Goal: Information Seeking & Learning: Understand process/instructions

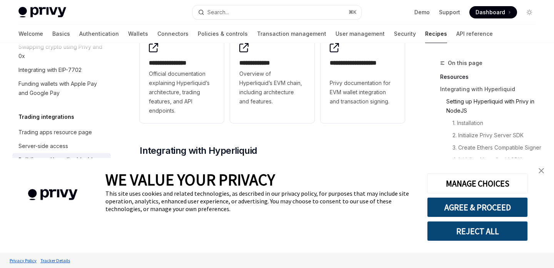
scroll to position [186, 0]
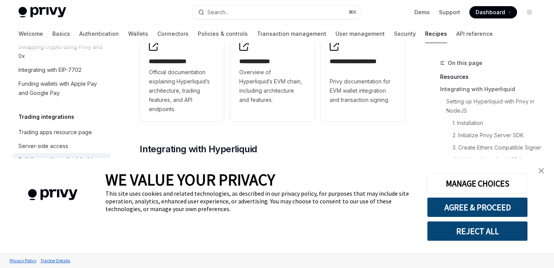
click at [540, 173] on img "close banner" at bounding box center [541, 170] width 5 height 5
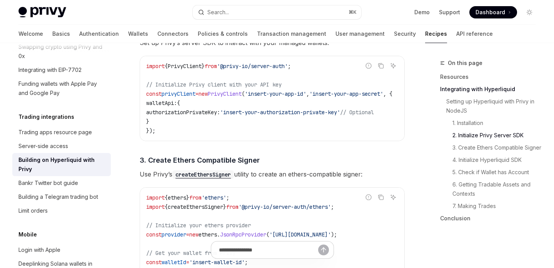
scroll to position [456, 0]
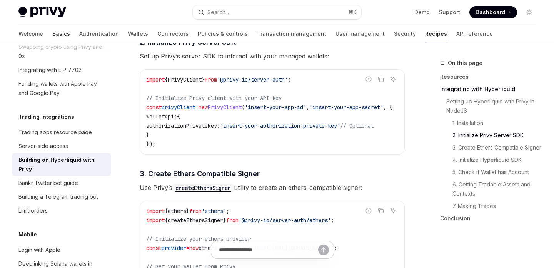
click at [52, 32] on link "Basics" at bounding box center [61, 34] width 18 height 18
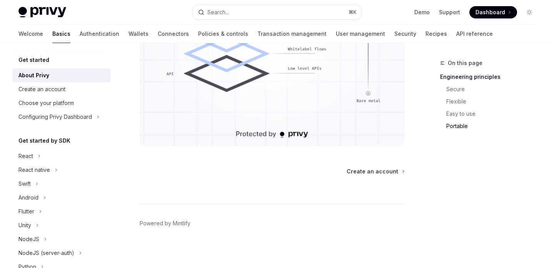
scroll to position [750, 0]
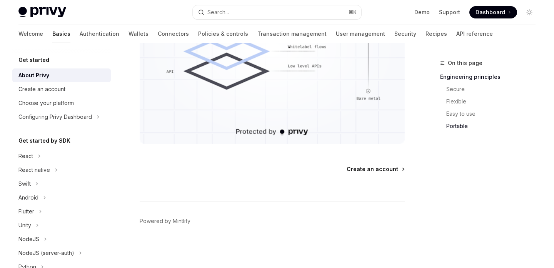
click at [369, 168] on span "Create an account" at bounding box center [373, 169] width 52 height 8
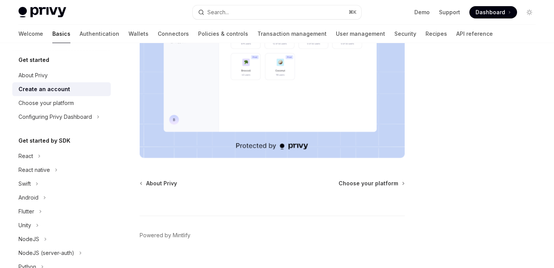
scroll to position [216, 0]
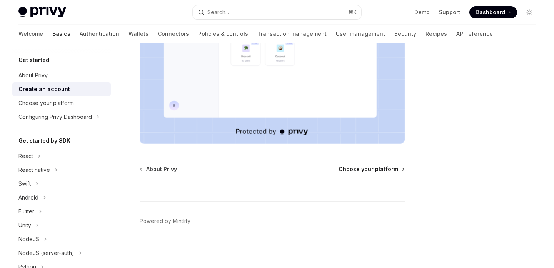
click at [376, 169] on span "Choose your platform" at bounding box center [369, 169] width 60 height 8
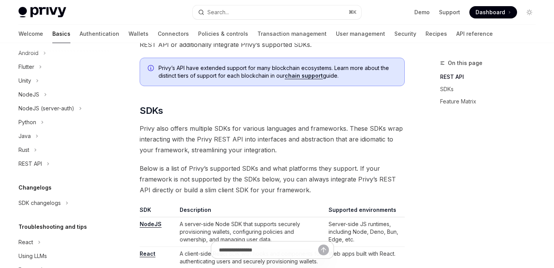
scroll to position [169, 0]
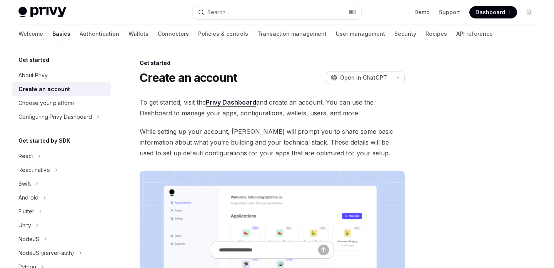
click at [227, 101] on link "Privy Dashboard" at bounding box center [231, 102] width 50 height 8
click at [507, 10] on span at bounding box center [493, 12] width 48 height 12
click at [36, 12] on img at bounding box center [42, 12] width 48 height 11
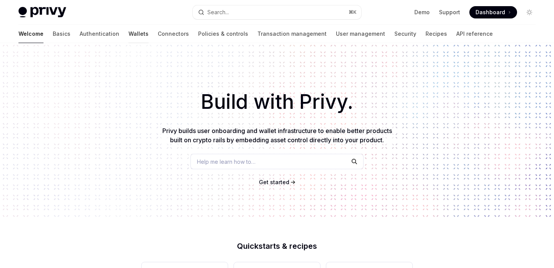
click at [128, 32] on link "Wallets" at bounding box center [138, 34] width 20 height 18
type textarea "*"
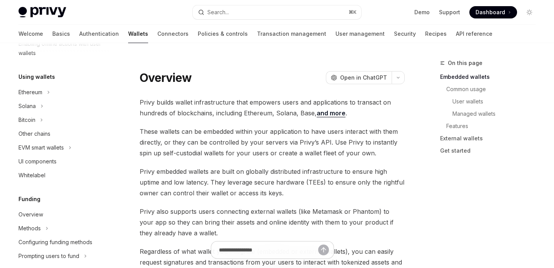
scroll to position [8, 0]
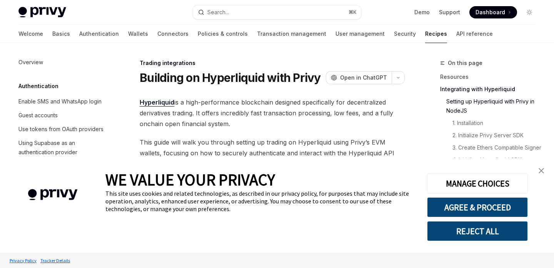
type textarea "*"
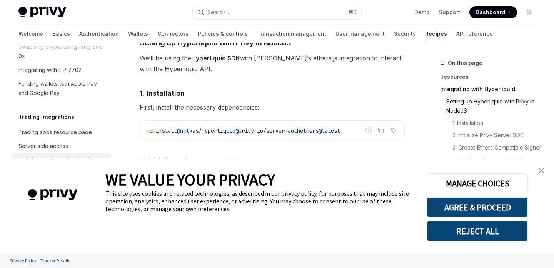
scroll to position [339, 0]
click at [542, 171] on img "close banner" at bounding box center [541, 170] width 5 height 5
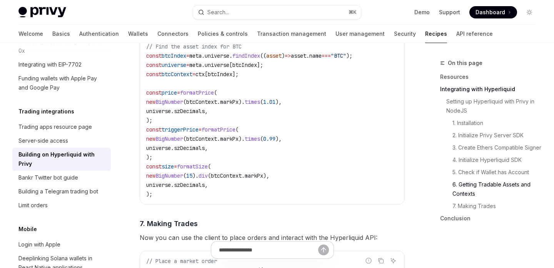
scroll to position [1117, 0]
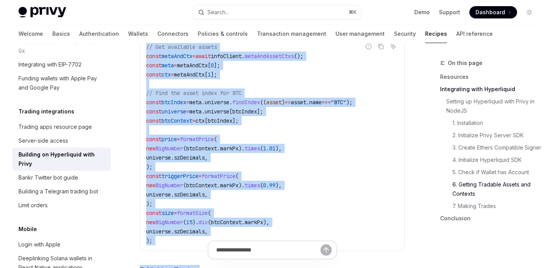
drag, startPoint x: 147, startPoint y: 50, endPoint x: 225, endPoint y: 243, distance: 209.3
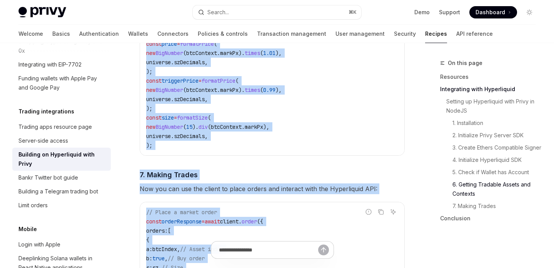
scroll to position [1216, 0]
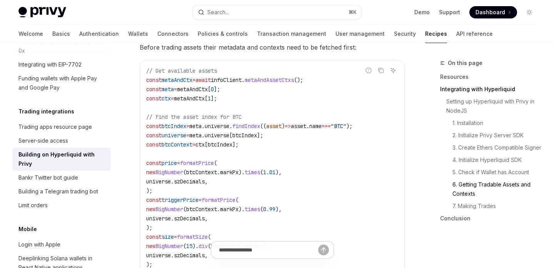
scroll to position [1076, 0]
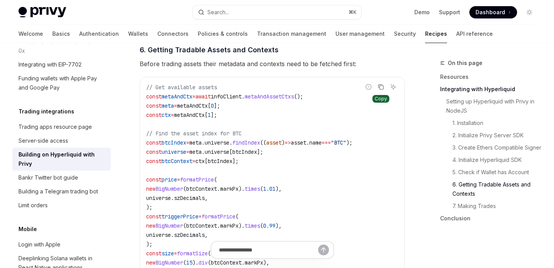
click at [379, 88] on icon "Copy the contents from the code block" at bounding box center [381, 87] width 6 height 6
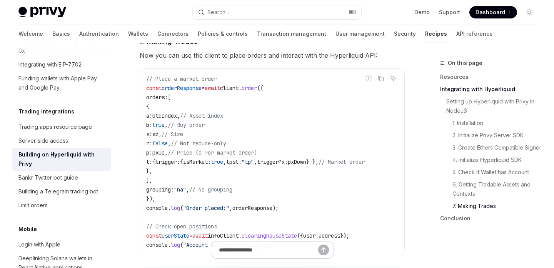
scroll to position [1353, 0]
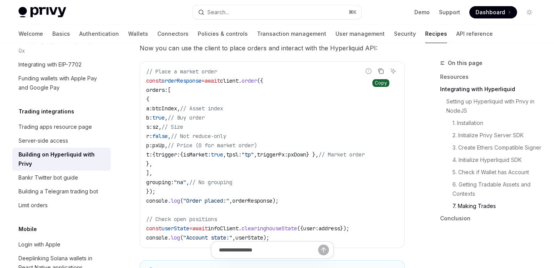
click at [379, 76] on button "Copy the contents from the code block" at bounding box center [381, 71] width 10 height 10
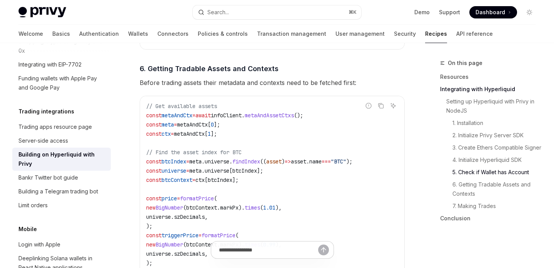
scroll to position [1062, 0]
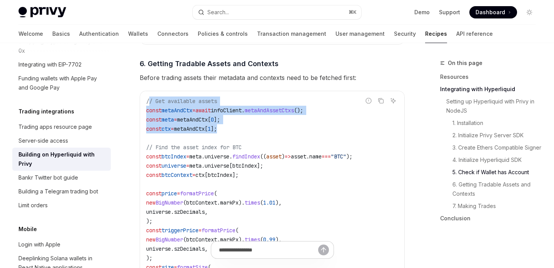
drag, startPoint x: 148, startPoint y: 106, endPoint x: 344, endPoint y: 133, distance: 197.3
click at [344, 133] on code "// Get available assets const metaAndCtx = await infoClient . metaAndAssetCtxs …" at bounding box center [272, 198] width 252 height 203
copy code "/ Get available assets const metaAndCtx = await infoClient . metaAndAssetCtxs (…"
click at [303, 130] on code "// Get available assets const metaAndCtx = await infoClient . metaAndAssetCtxs …" at bounding box center [272, 198] width 252 height 203
drag, startPoint x: 250, startPoint y: 133, endPoint x: 140, endPoint y: 102, distance: 114.0
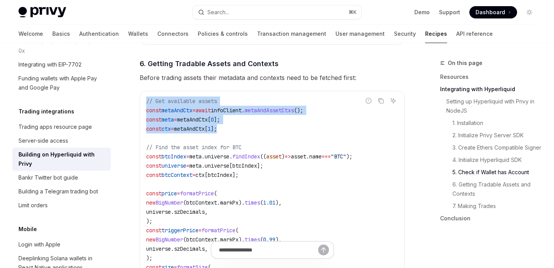
click at [140, 102] on div "// Get available assets const metaAndCtx = await infoClient . metaAndAssetCtxs …" at bounding box center [272, 198] width 264 height 214
copy code "// Get available assets const metaAndCtx = await infoClient . metaAndAssetCtxs …"
